Goal: Register for event/course

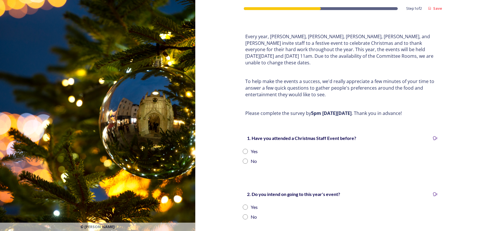
scroll to position [29, 0]
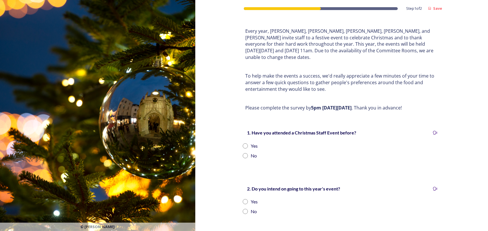
click at [244, 143] on input "radio" at bounding box center [245, 145] width 5 height 5
radio input "true"
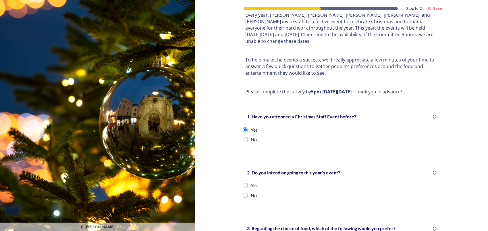
scroll to position [57, 0]
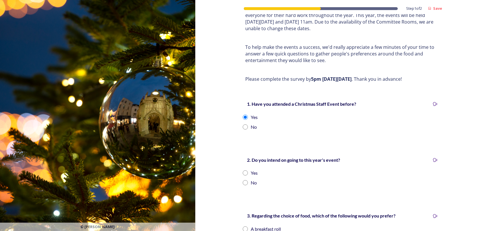
drag, startPoint x: 245, startPoint y: 166, endPoint x: 245, endPoint y: 156, distance: 10.4
click at [245, 170] on input "radio" at bounding box center [245, 172] width 5 height 5
radio input "true"
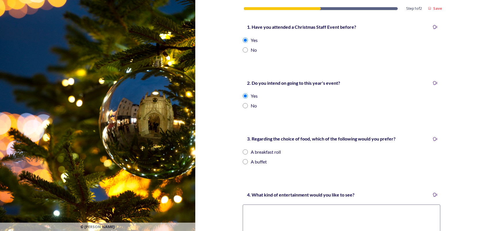
scroll to position [144, 0]
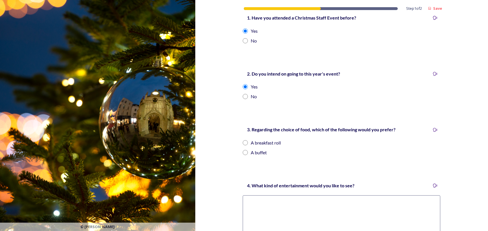
click at [243, 150] on input "radio" at bounding box center [245, 152] width 5 height 5
radio input "true"
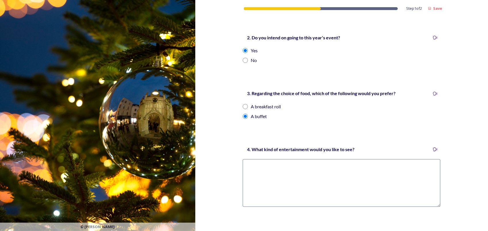
scroll to position [201, 0]
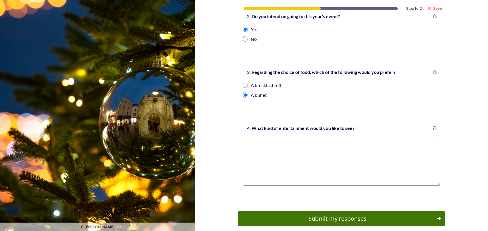
click at [255, 138] on textarea at bounding box center [341, 162] width 197 height 48
click at [433, 126] on icon at bounding box center [435, 128] width 5 height 5
click at [255, 144] on textarea at bounding box center [341, 162] width 197 height 48
click at [436, 8] on strong "Save" at bounding box center [437, 8] width 9 height 5
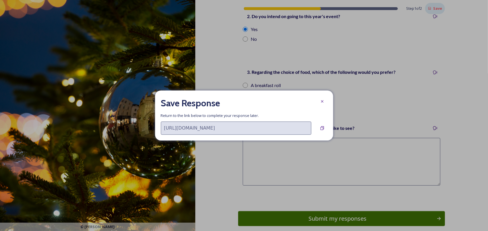
type input "[URL][DOMAIN_NAME]"
click at [321, 127] on icon at bounding box center [322, 128] width 5 height 5
click at [323, 103] on icon at bounding box center [322, 101] width 5 height 5
